Goal: Book appointment/travel/reservation

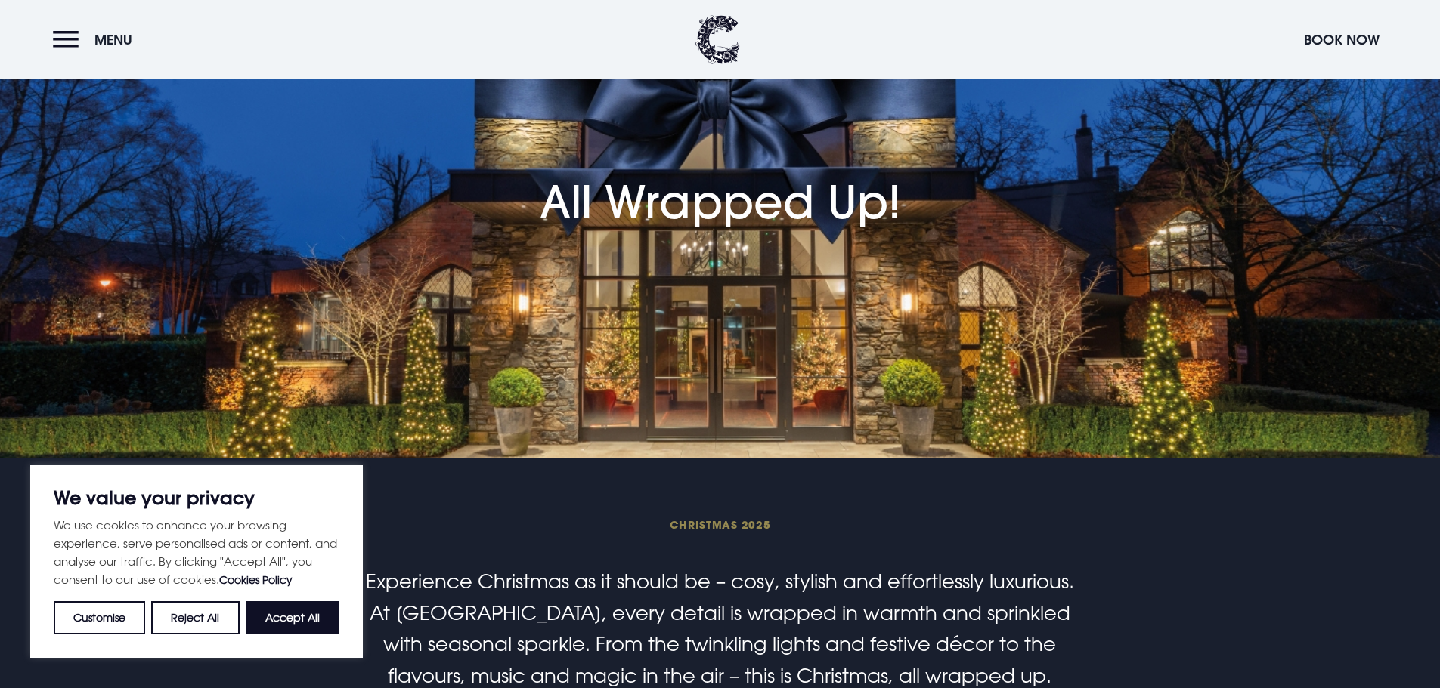
scroll to position [151, 0]
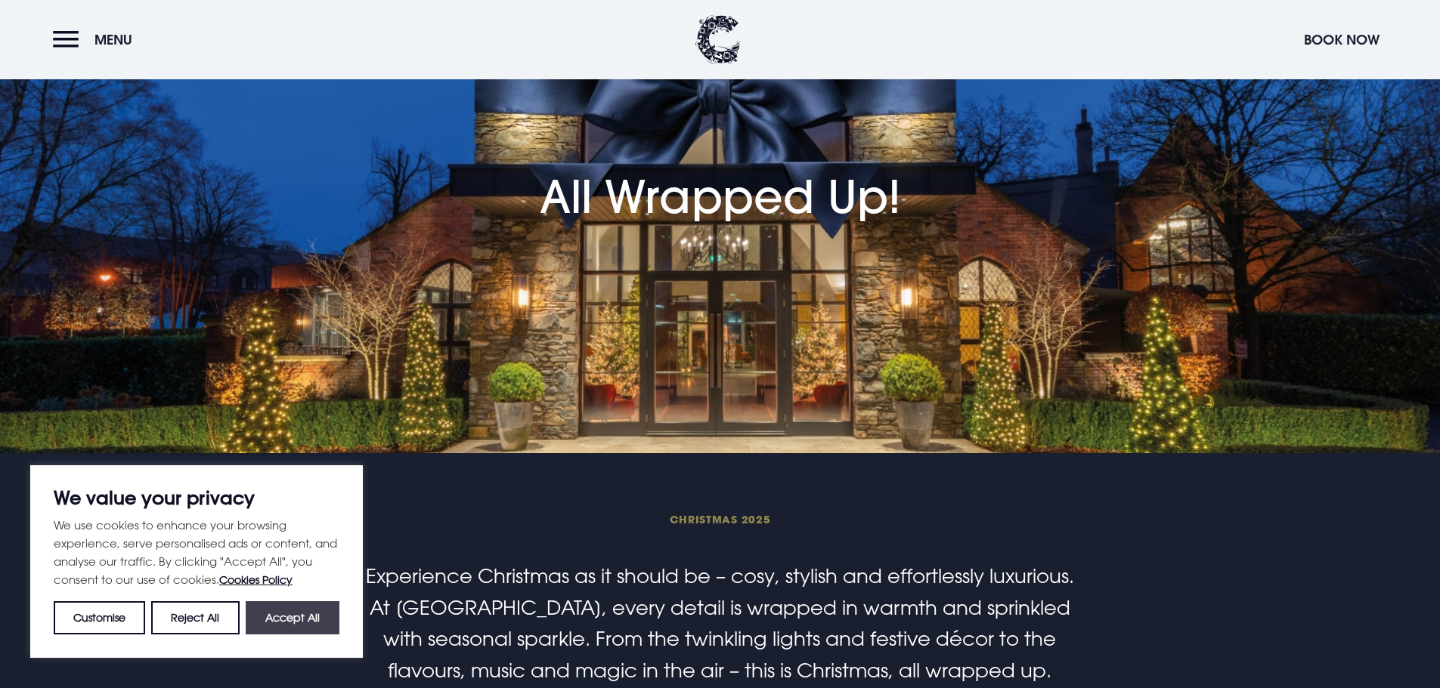
click at [286, 612] on button "Accept All" at bounding box center [293, 617] width 94 height 33
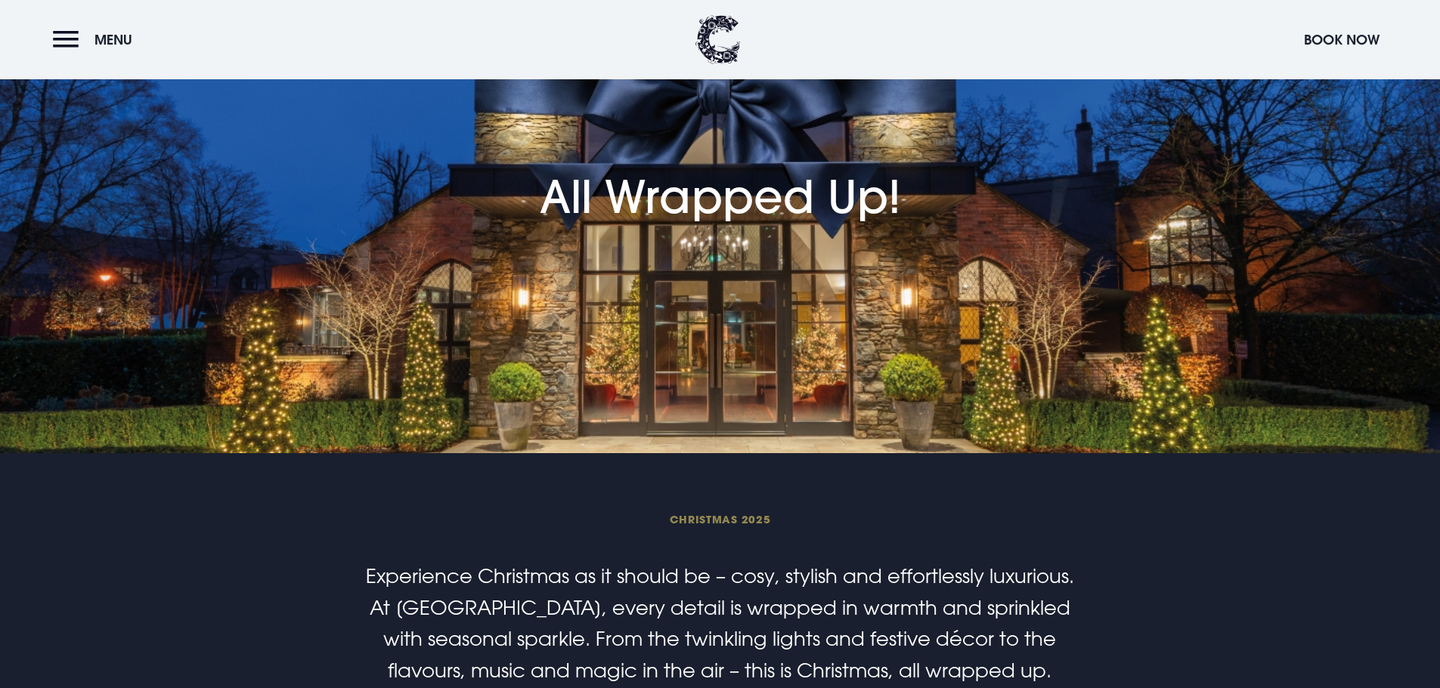
checkbox input "true"
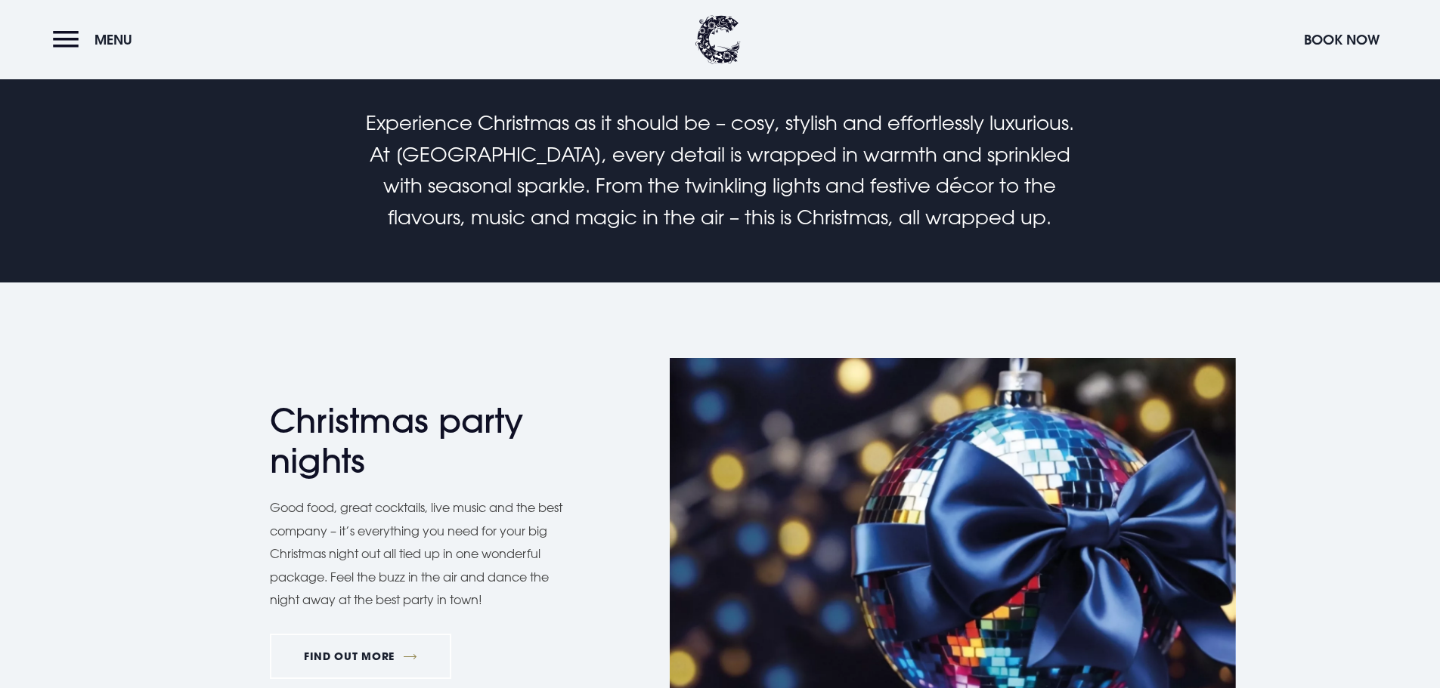
scroll to position [1058, 0]
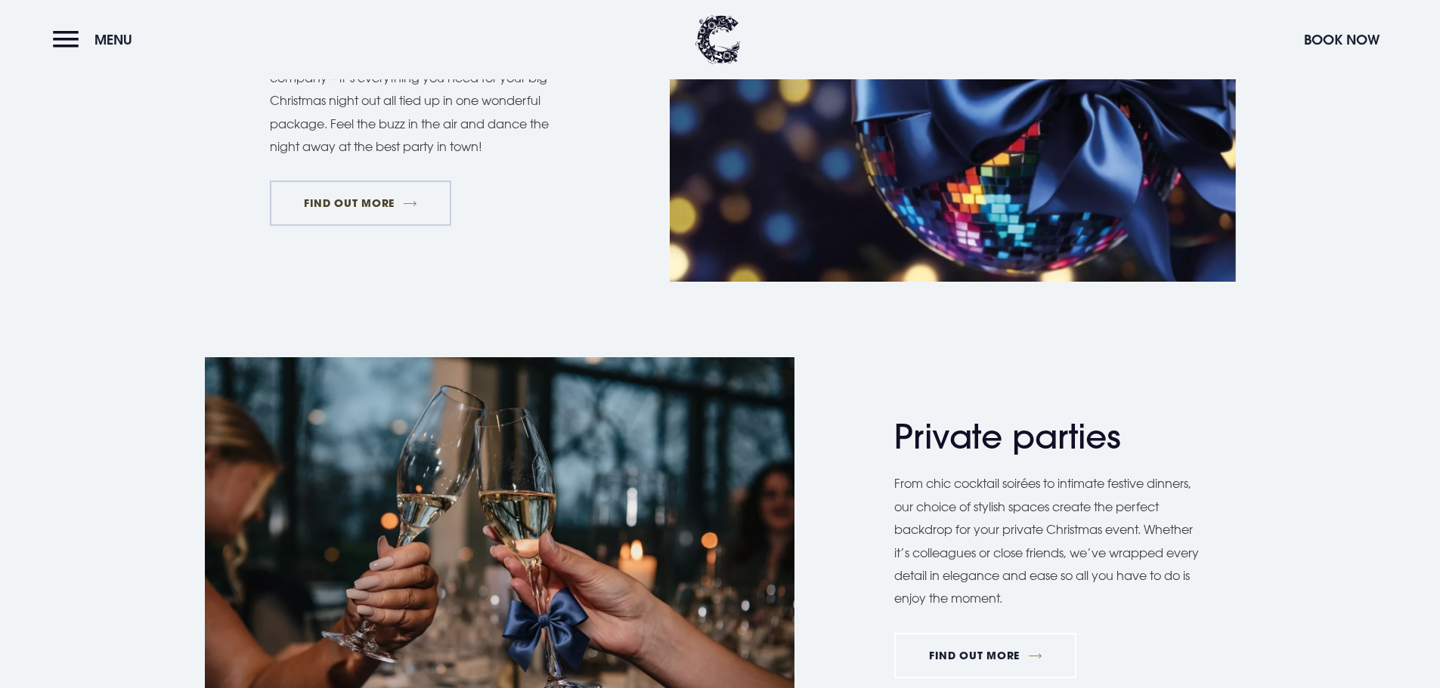
click at [329, 212] on link "FIND OUT MORE" at bounding box center [361, 203] width 182 height 45
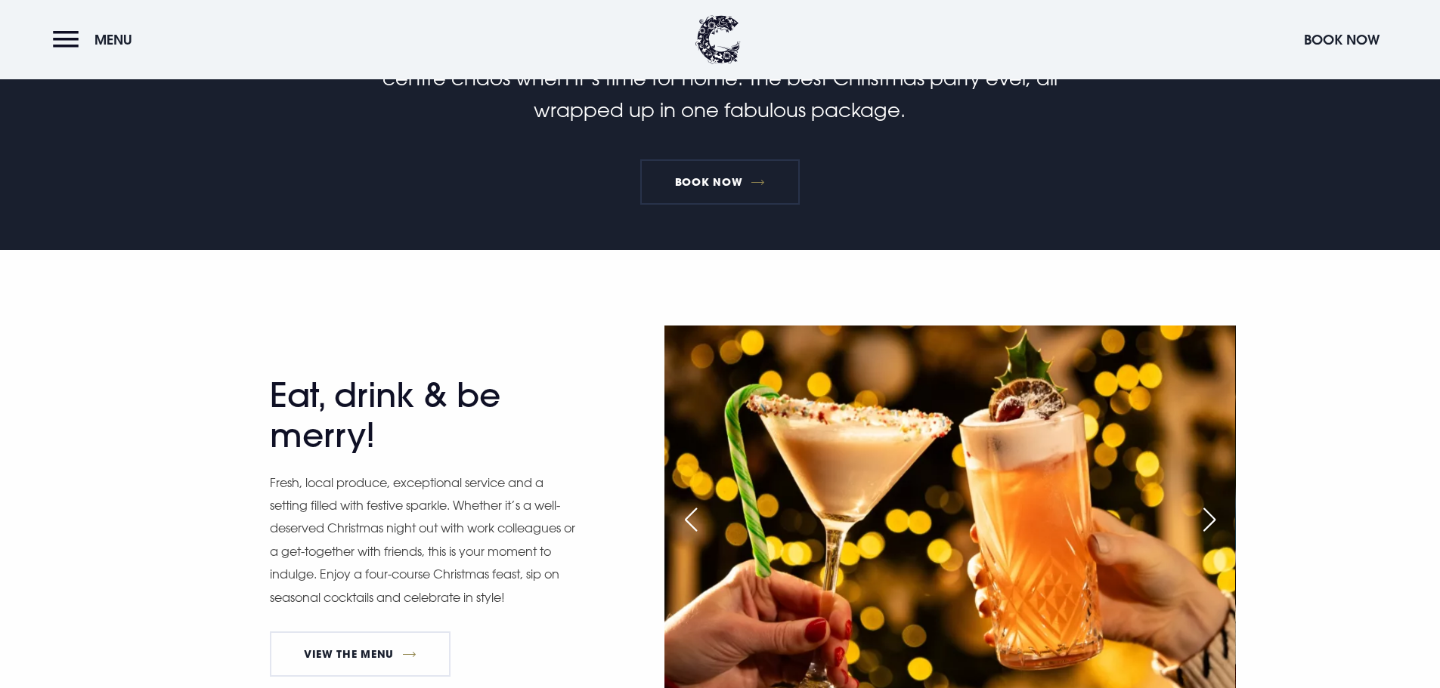
scroll to position [1058, 0]
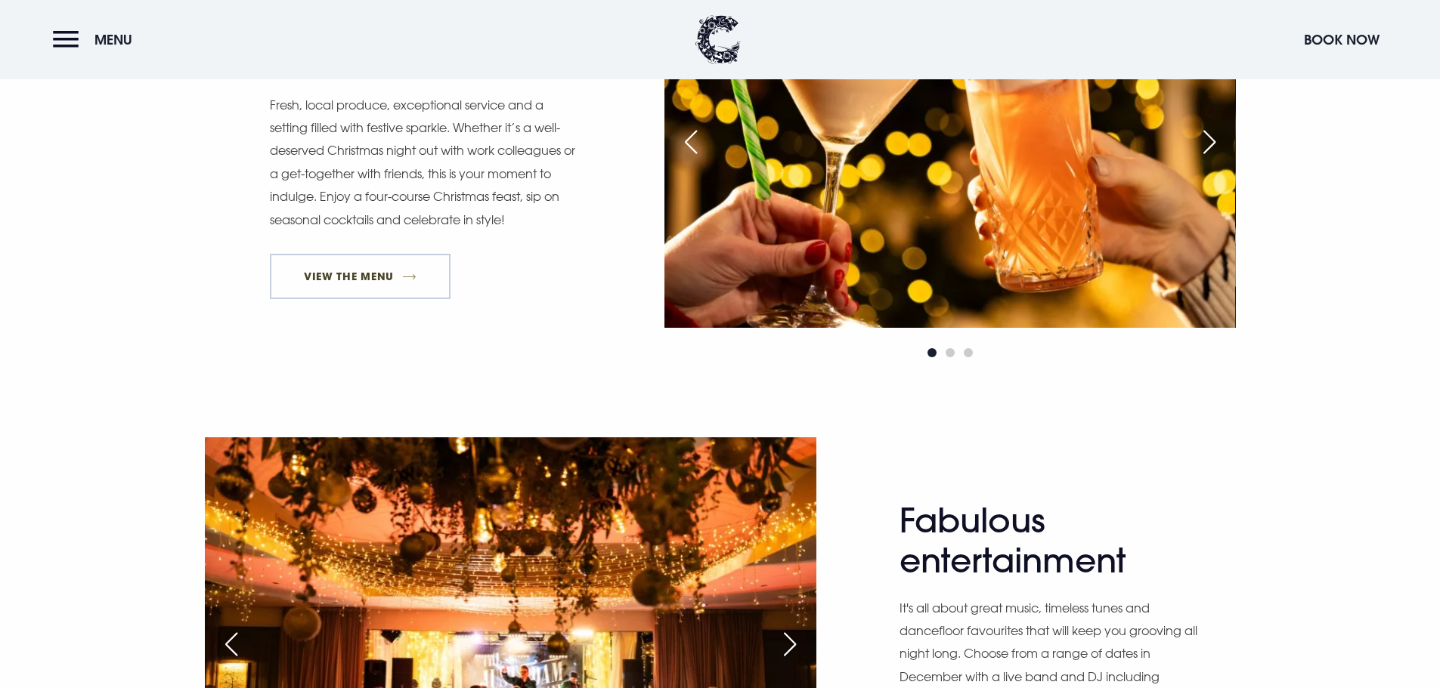
click at [386, 268] on link "View The Menu" at bounding box center [360, 276] width 181 height 45
